Goal: Information Seeking & Learning: Learn about a topic

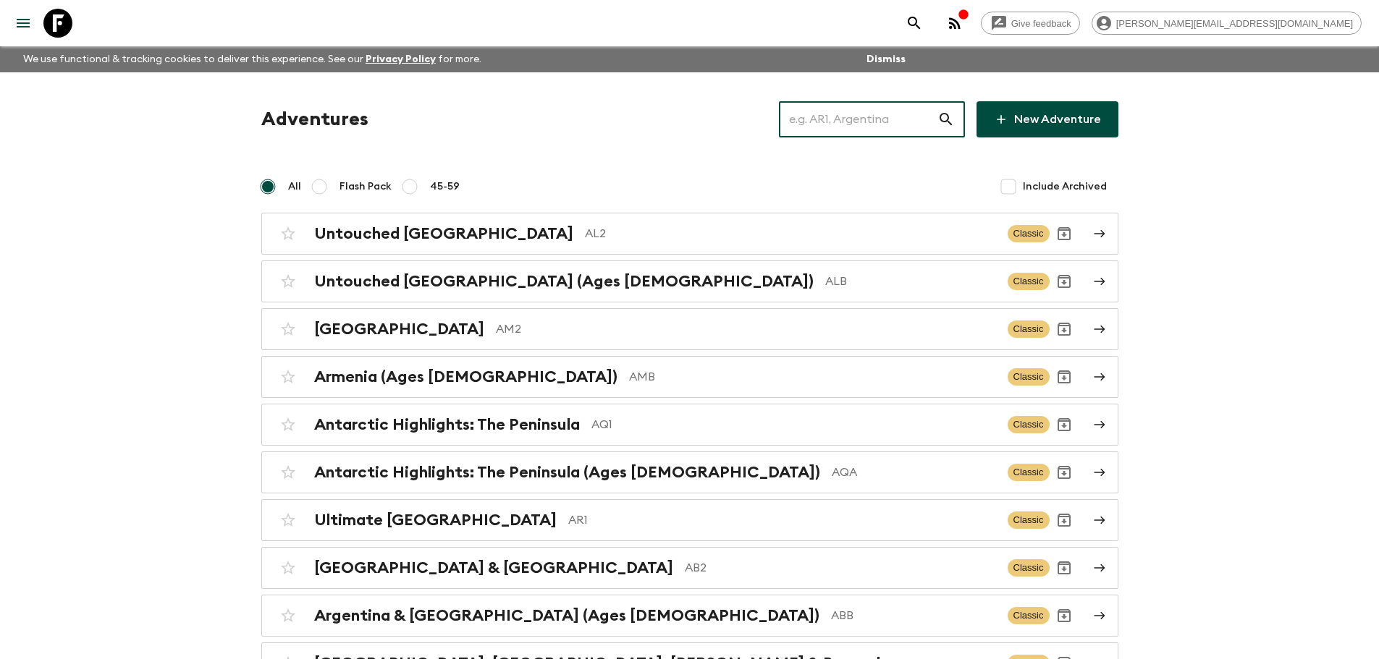
click at [907, 115] on input "text" at bounding box center [858, 119] width 158 height 41
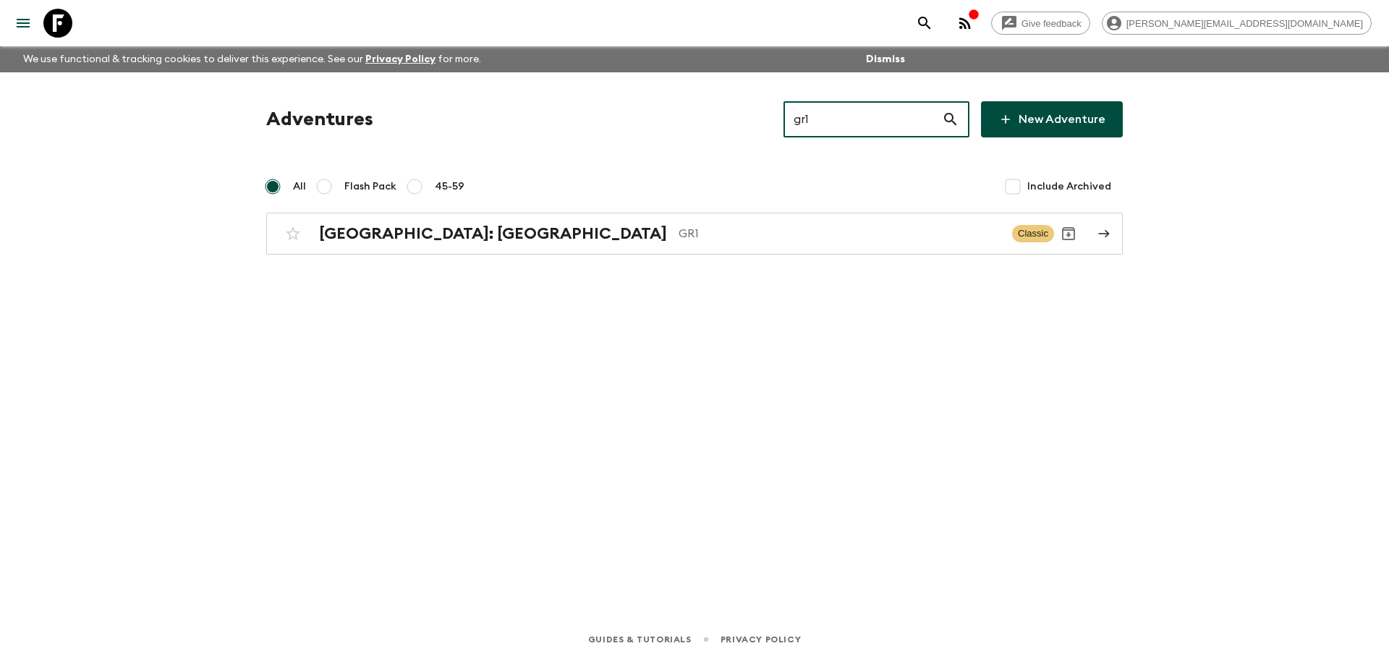
type input "gr1"
click at [690, 255] on div "Adventures gr1 ​ New Adventure All Flash Pack 45-59 Include Archived [GEOGRAPHI…" at bounding box center [695, 325] width 926 height 507
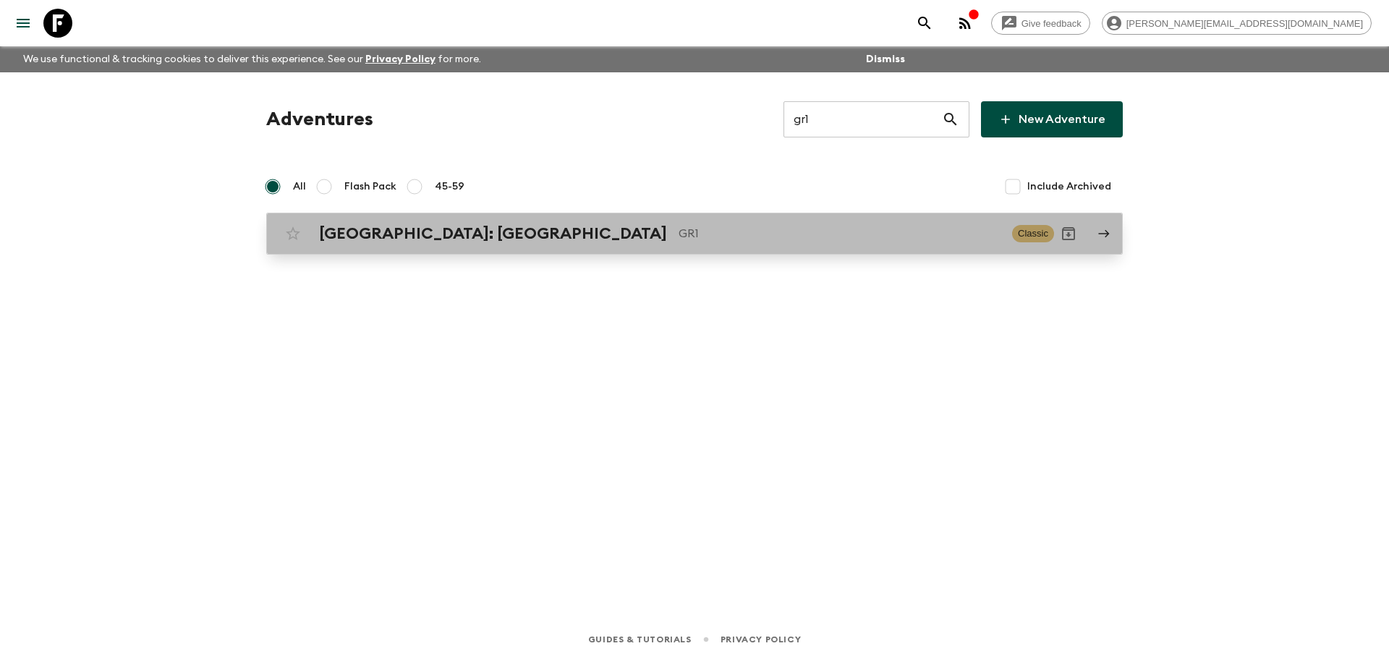
click at [690, 246] on div "[GEOGRAPHIC_DATA]: [GEOGRAPHIC_DATA] & the Islands GR1 Classic" at bounding box center [667, 233] width 776 height 29
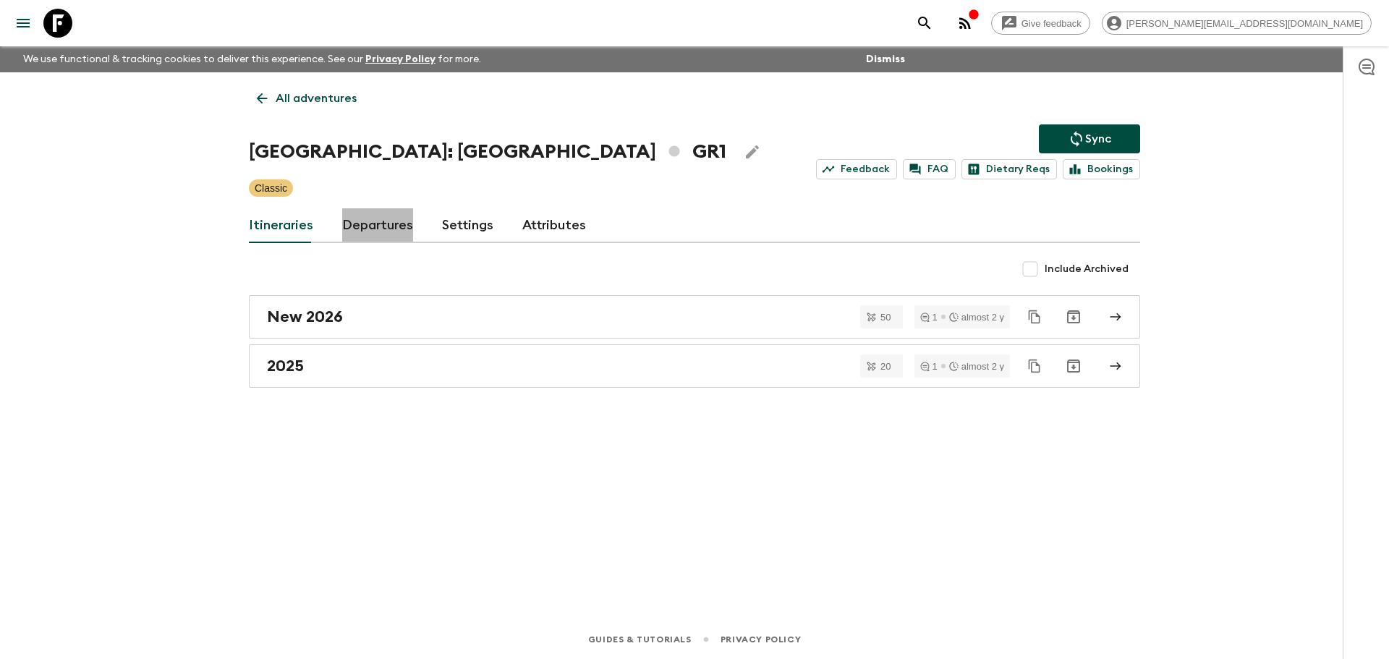
click at [400, 214] on link "Departures" at bounding box center [377, 225] width 71 height 35
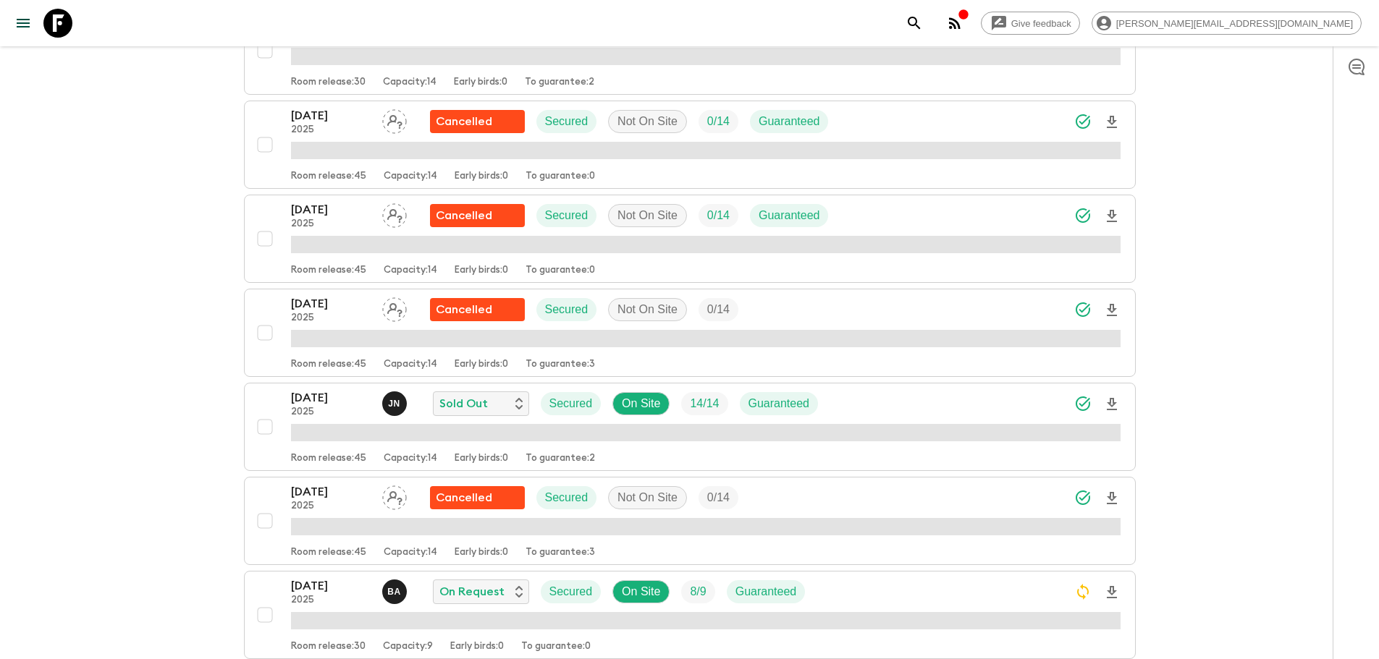
scroll to position [1165, 0]
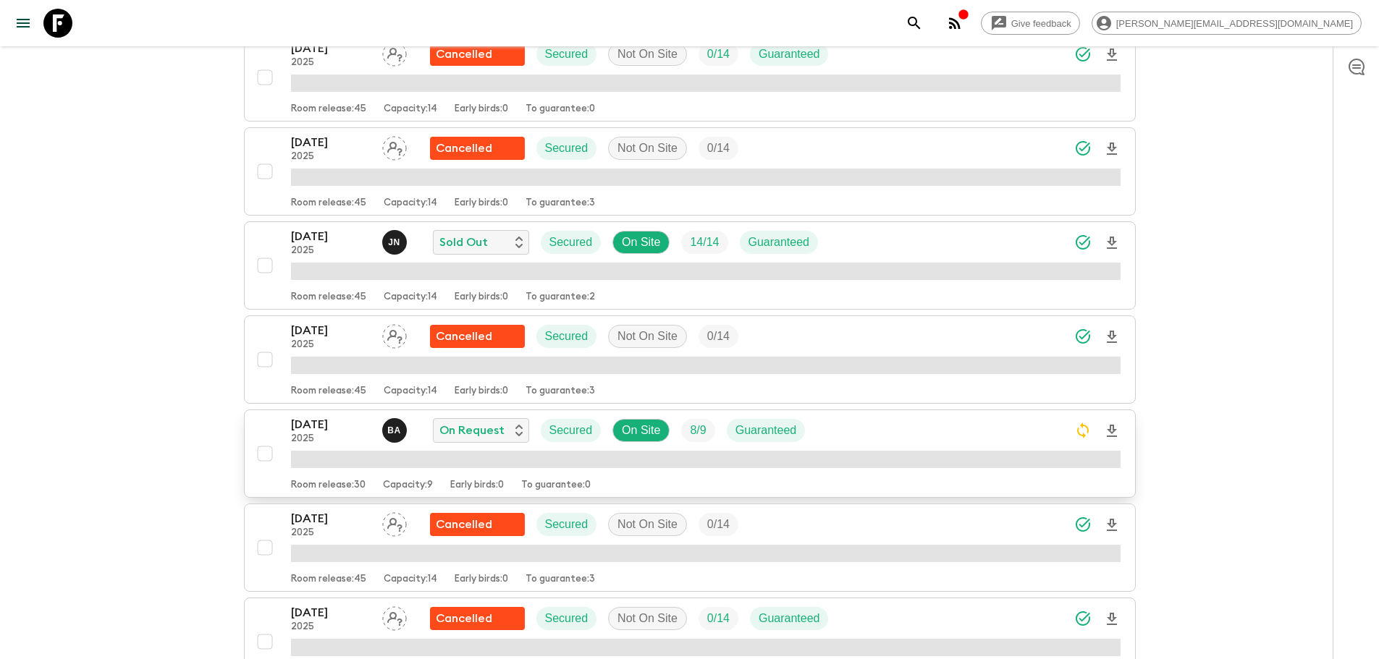
click at [1037, 410] on button "[DATE] 2025 B A On Request Secured On Site 8 / 9 Guaranteed Room release: 30 Ca…" at bounding box center [690, 454] width 892 height 88
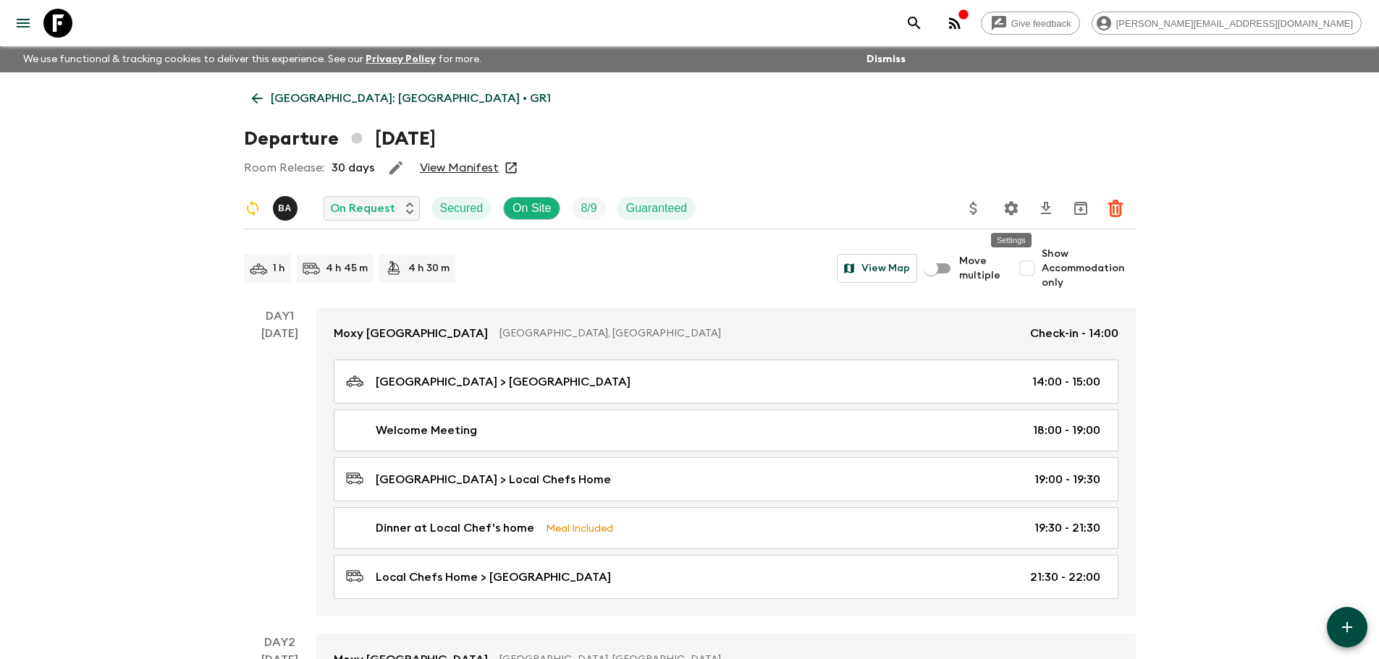
click at [1005, 204] on icon "Settings" at bounding box center [1011, 208] width 14 height 14
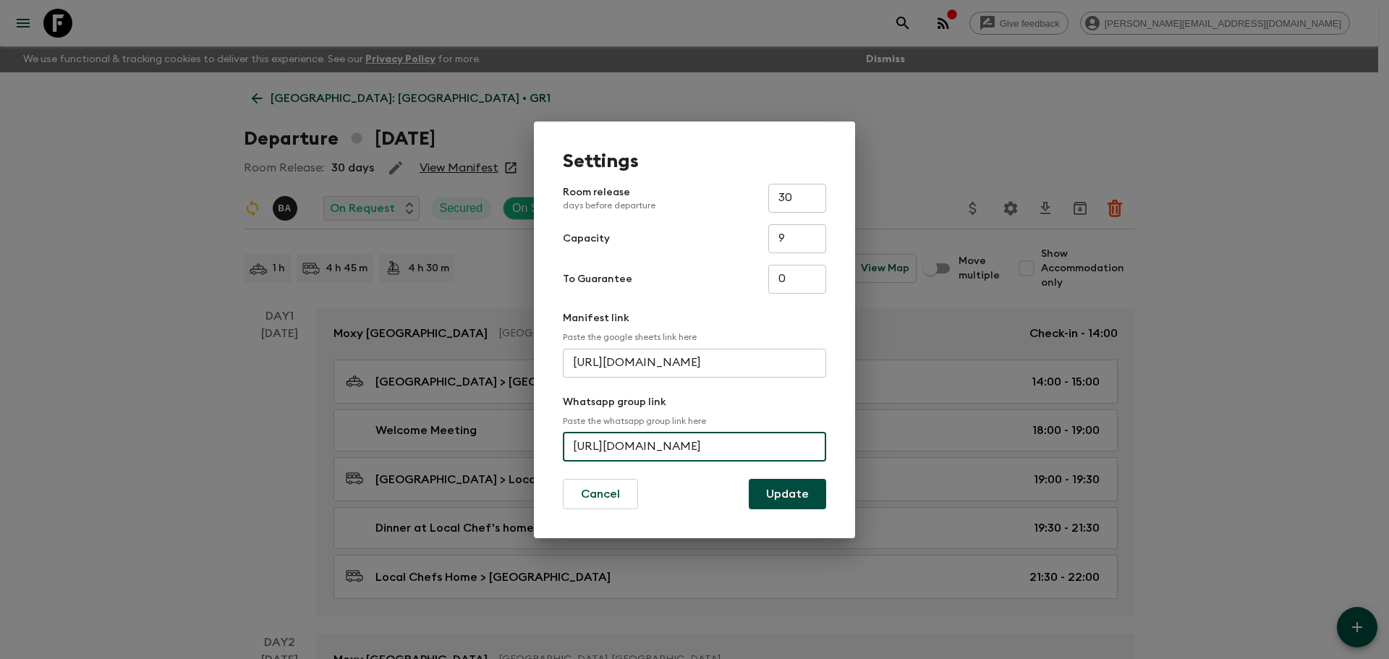
scroll to position [0, 70]
drag, startPoint x: 574, startPoint y: 441, endPoint x: 864, endPoint y: 437, distance: 290.2
click at [864, 437] on div "Settings Room release days before departure 30 ​ Capacity 9 ​ To Guarantee 0 ​ …" at bounding box center [694, 329] width 1389 height 659
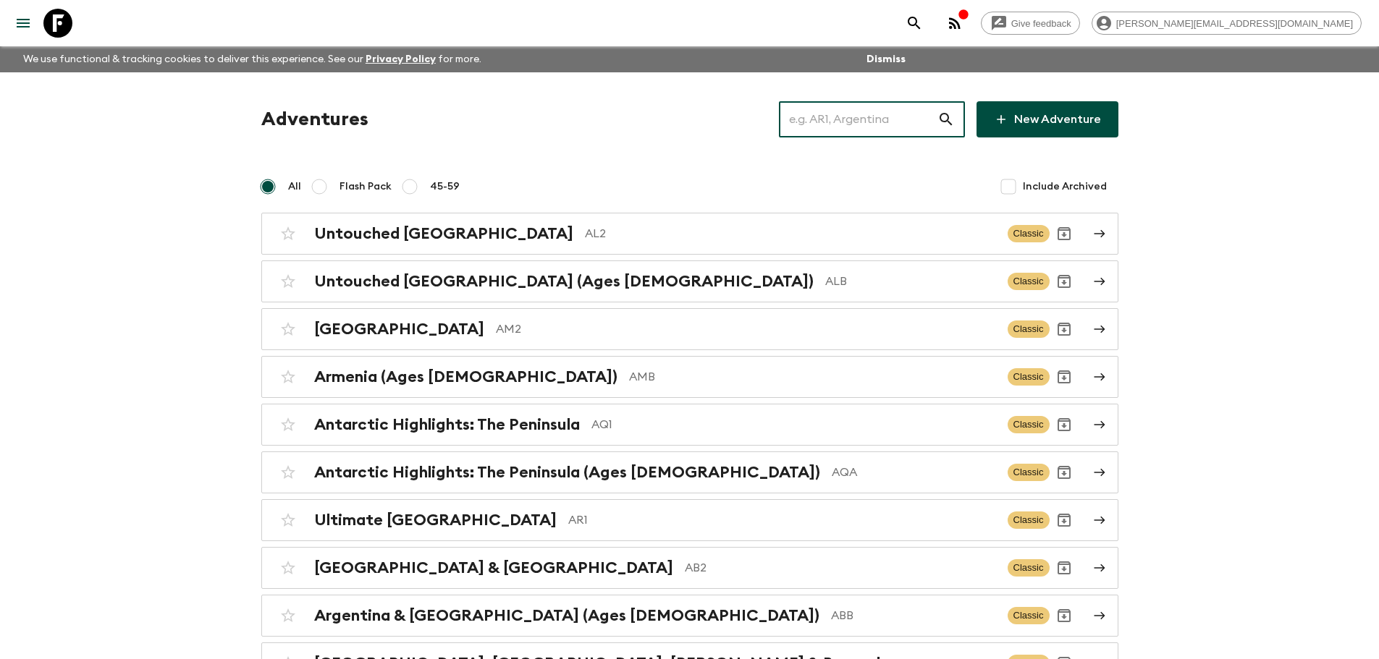
click at [847, 125] on input "text" at bounding box center [858, 119] width 158 height 41
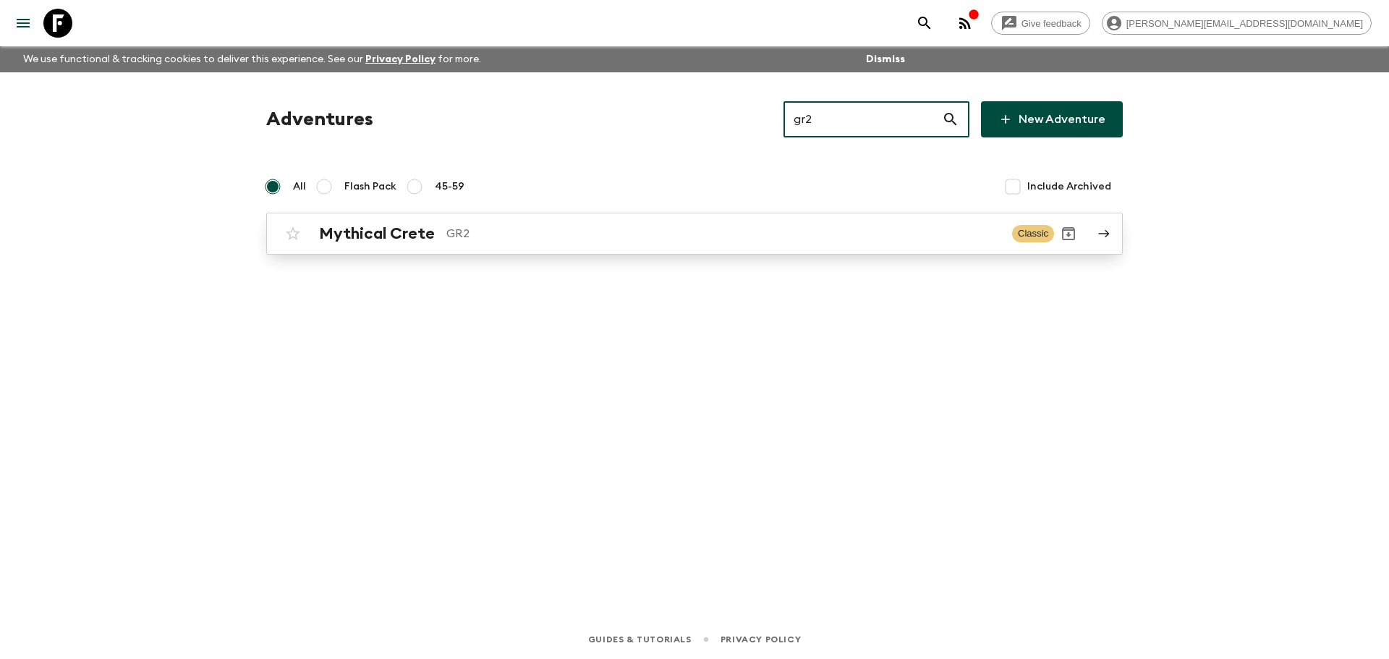
type input "gr2"
click at [649, 238] on p "GR2" at bounding box center [724, 233] width 554 height 17
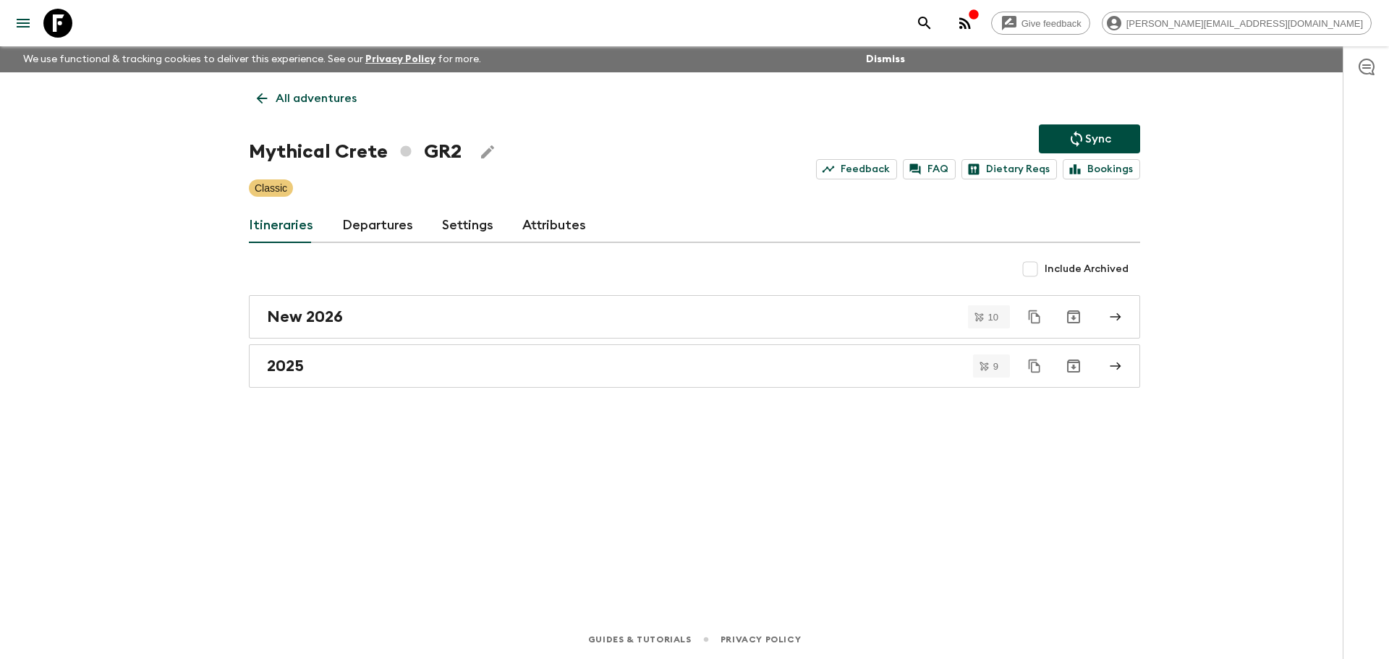
click at [385, 224] on link "Departures" at bounding box center [377, 225] width 71 height 35
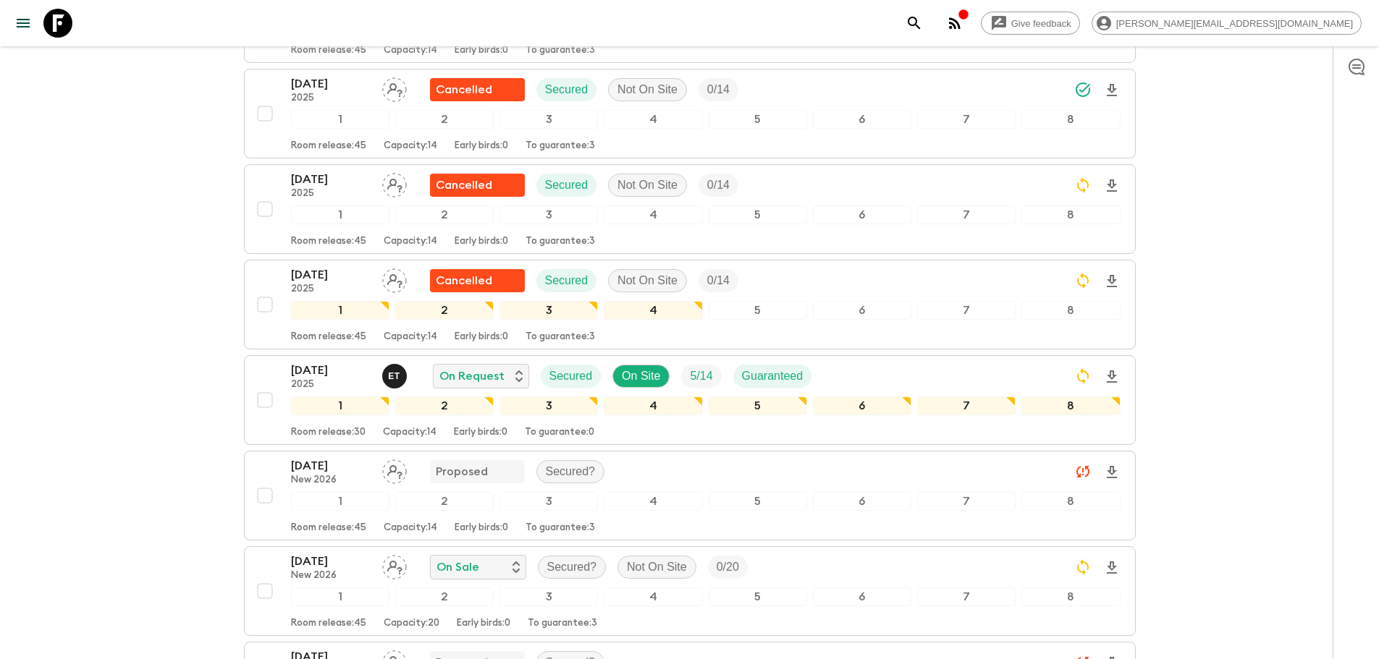
scroll to position [1938, 0]
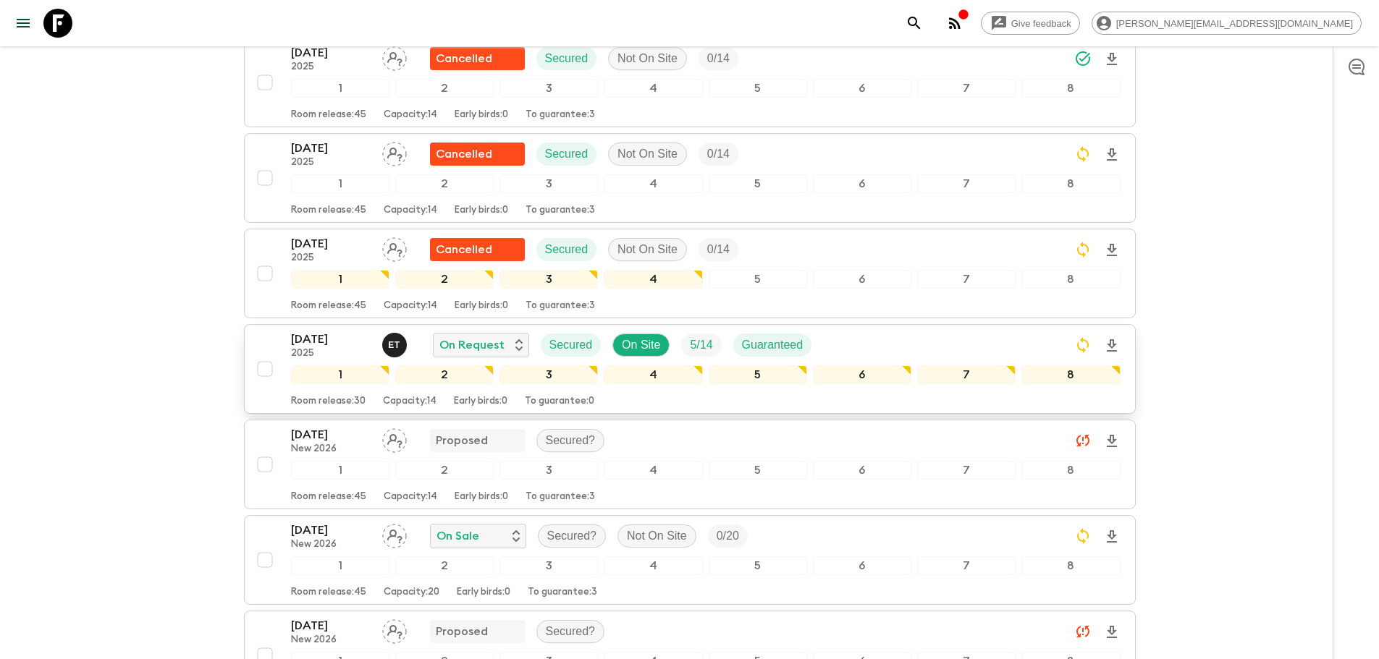
click at [1023, 358] on div "06 Sep 2025 2025 E T On Request Secured On Site 5 / 14 Guaranteed" at bounding box center [705, 345] width 829 height 29
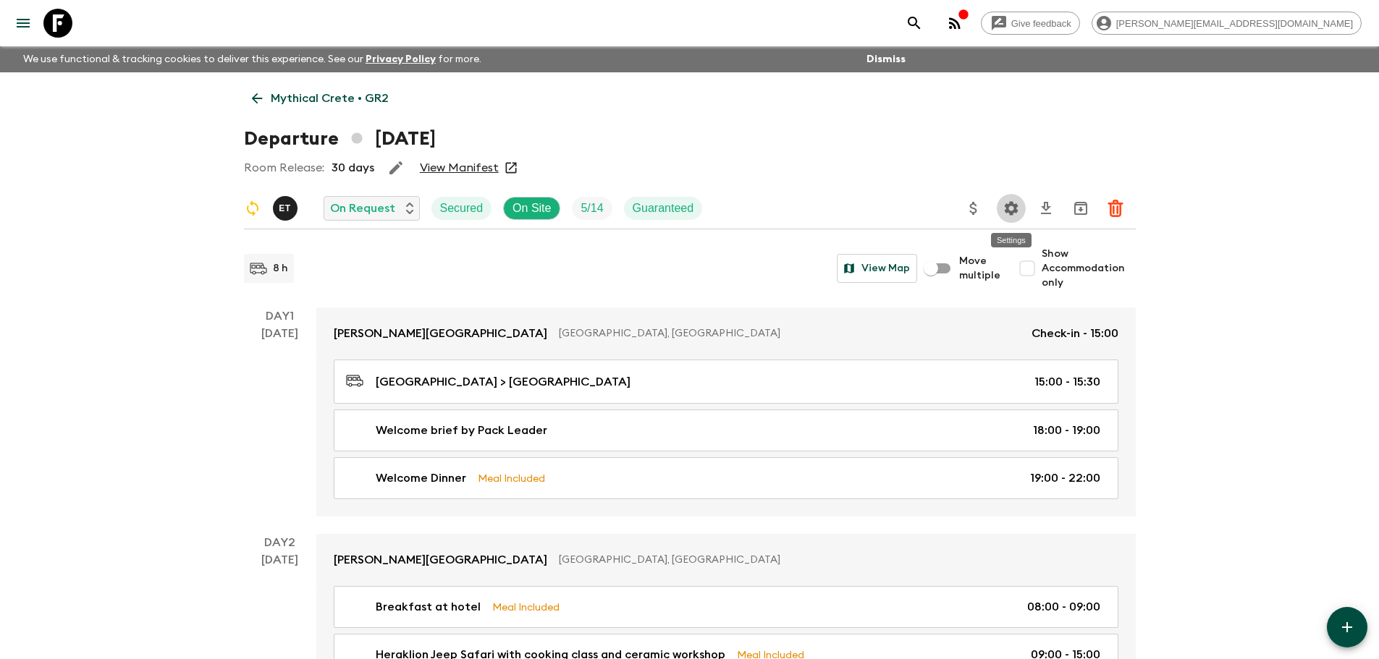
click at [1009, 216] on icon "Settings" at bounding box center [1010, 208] width 17 height 17
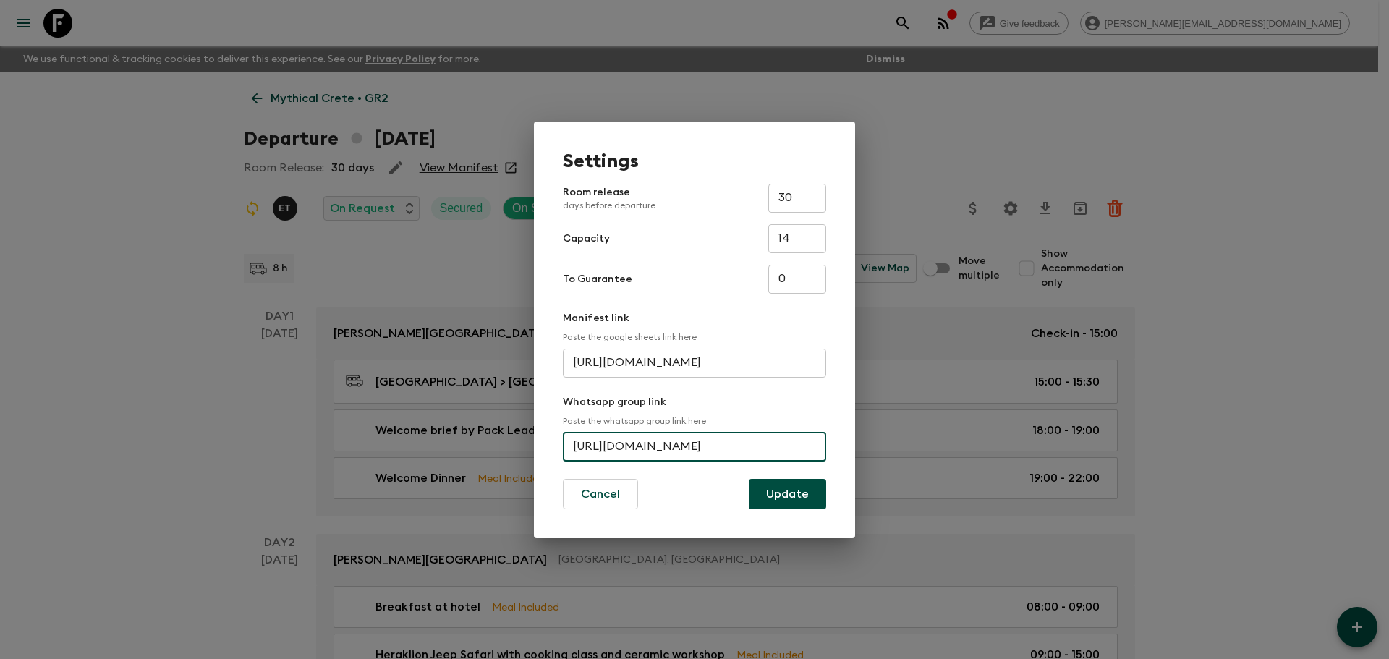
scroll to position [0, 69]
drag, startPoint x: 576, startPoint y: 452, endPoint x: 860, endPoint y: 447, distance: 284.4
click at [860, 447] on div "Settings Room release days before departure 30 ​ Capacity 14 ​ To Guarantee 0 ​…" at bounding box center [694, 329] width 1389 height 659
